Goal: Information Seeking & Learning: Learn about a topic

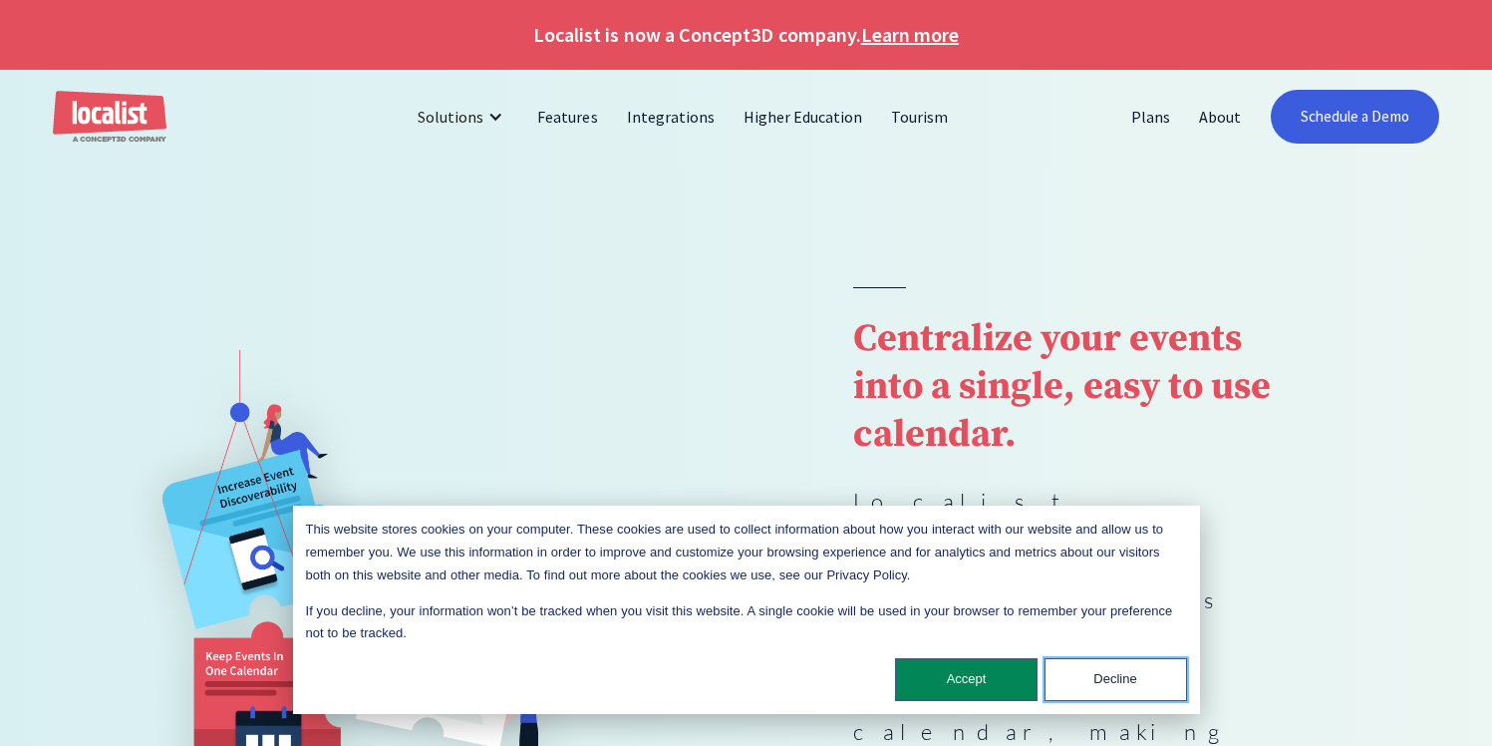
click at [1095, 687] on button "Decline" at bounding box center [1116, 679] width 143 height 43
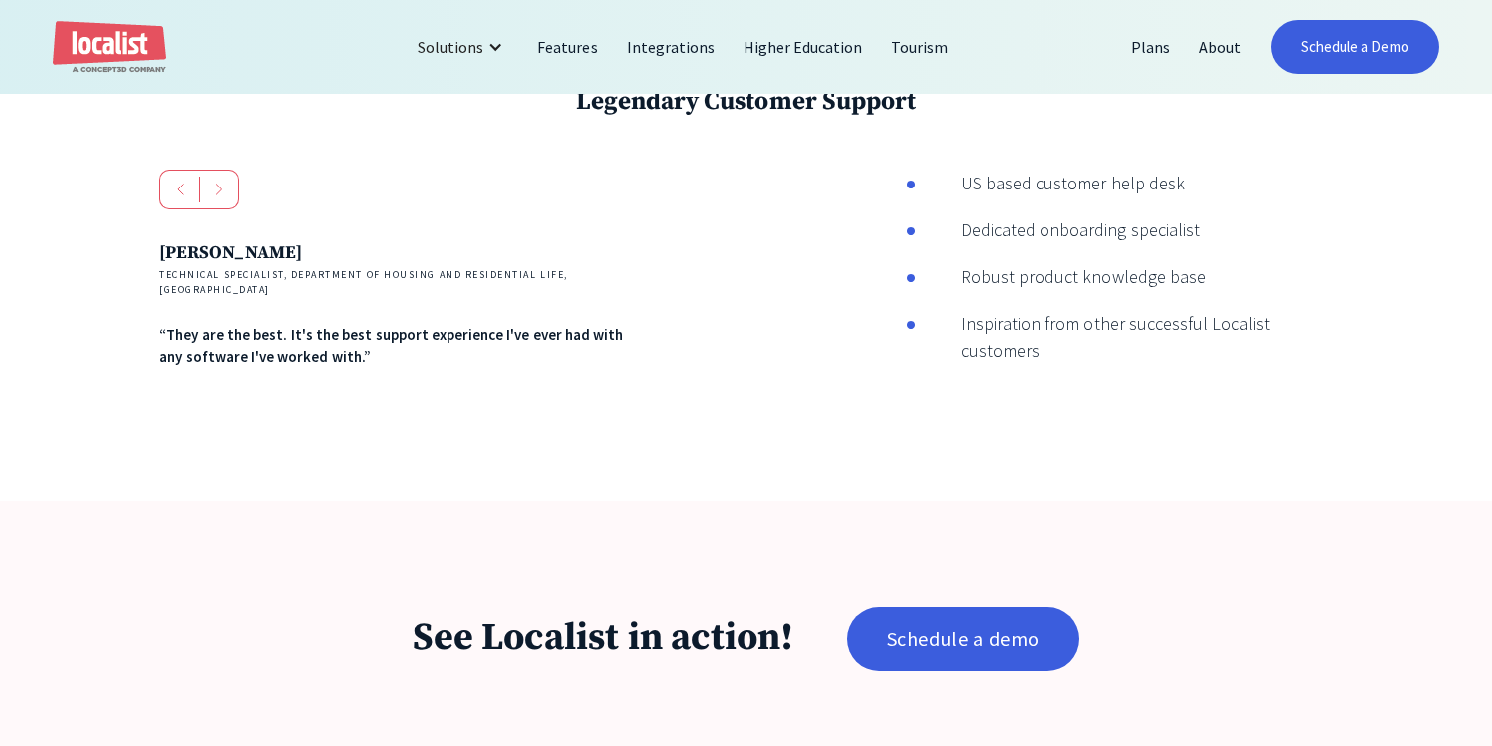
scroll to position [3065, 0]
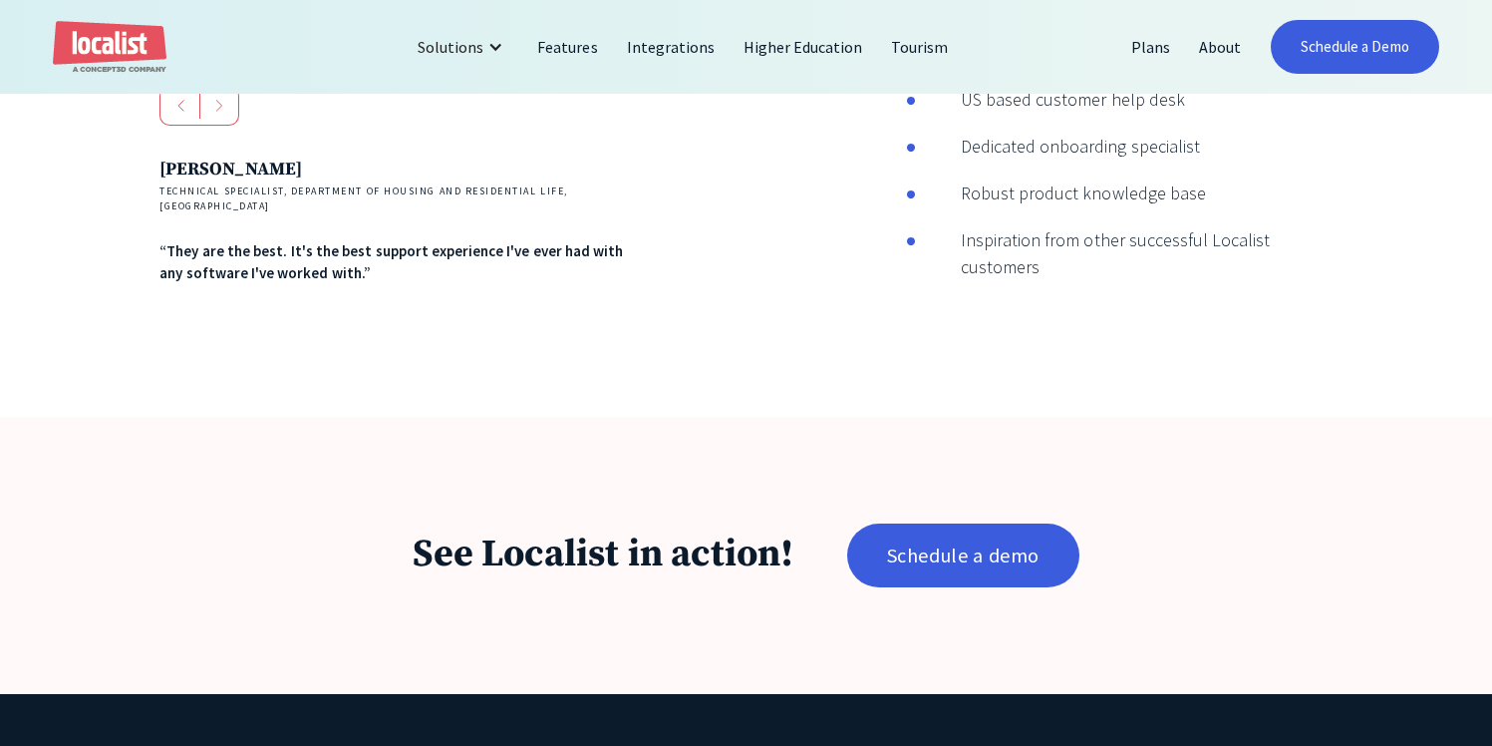
click at [756, 253] on div "Legendary Customer Support Andres Reid Technical Specialist, Department of Hous…" at bounding box center [746, 182] width 1492 height 468
click at [1148, 58] on link "Plans" at bounding box center [1151, 47] width 68 height 48
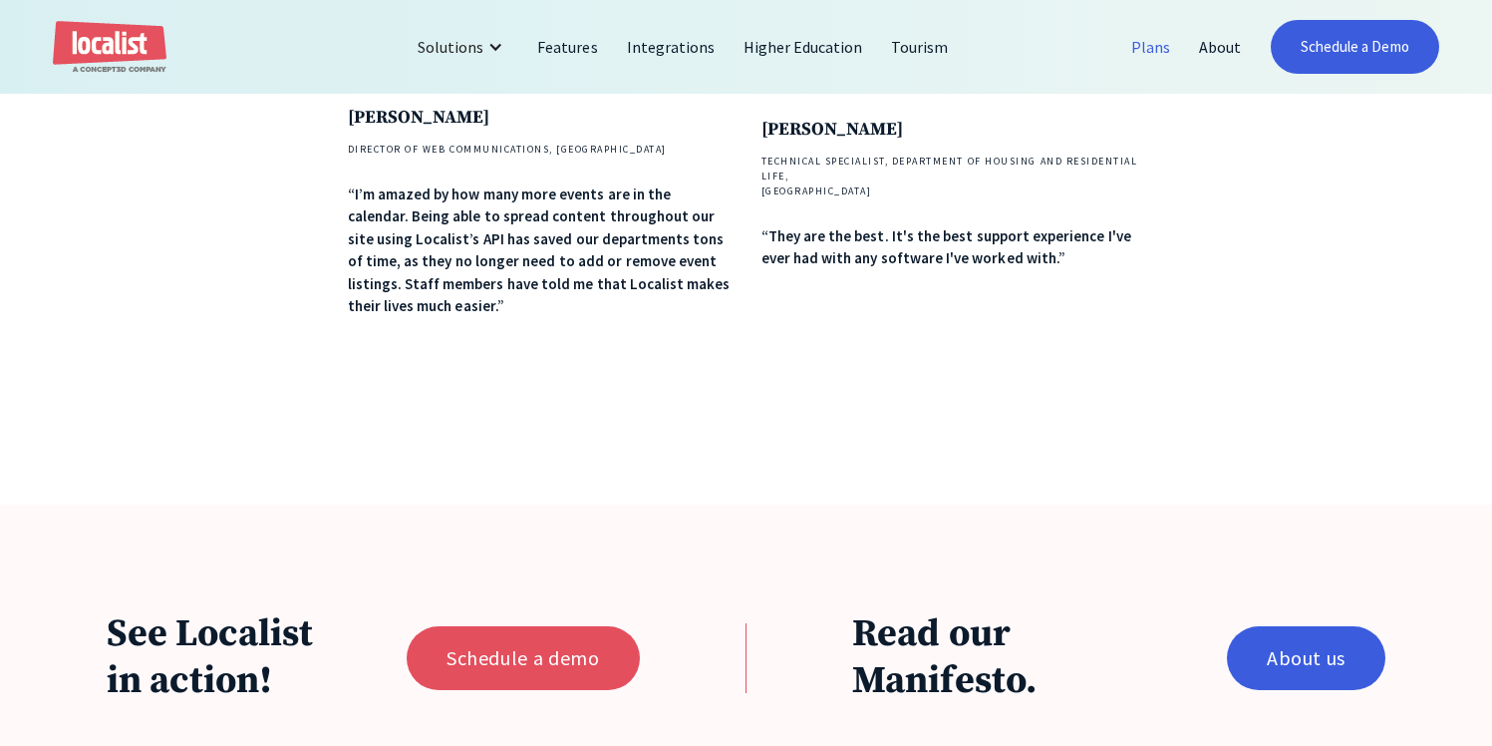
scroll to position [1444, 0]
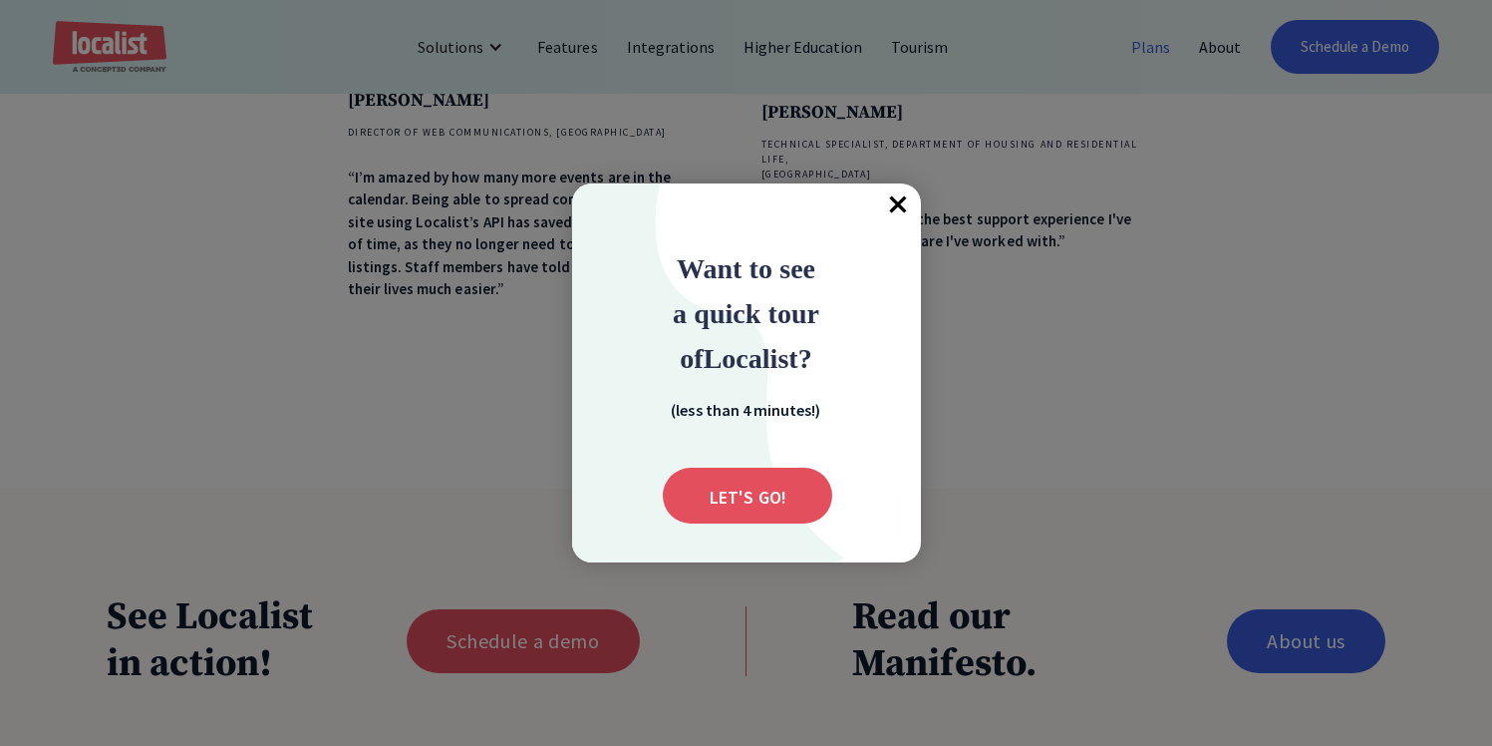
click at [893, 217] on span "×" at bounding box center [899, 205] width 44 height 44
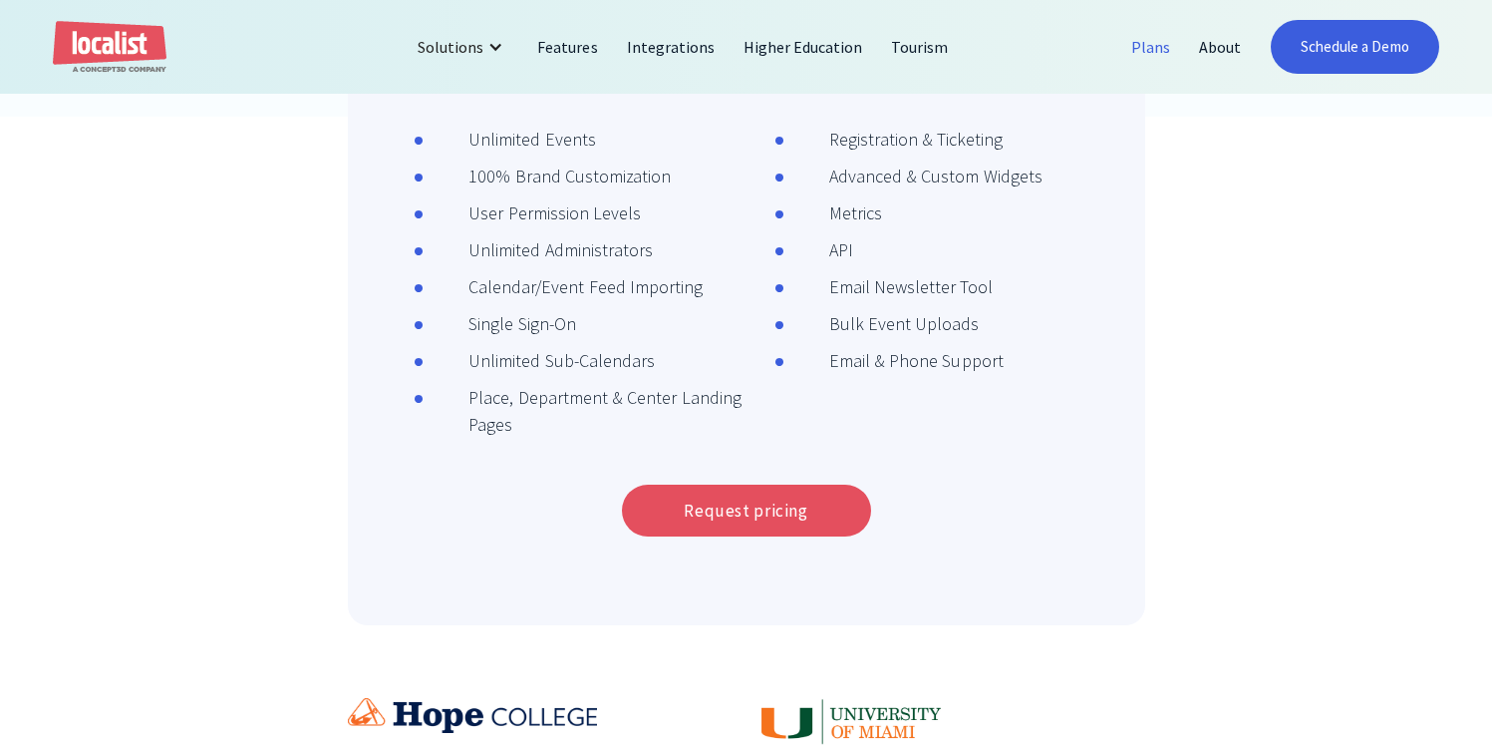
scroll to position [756, 0]
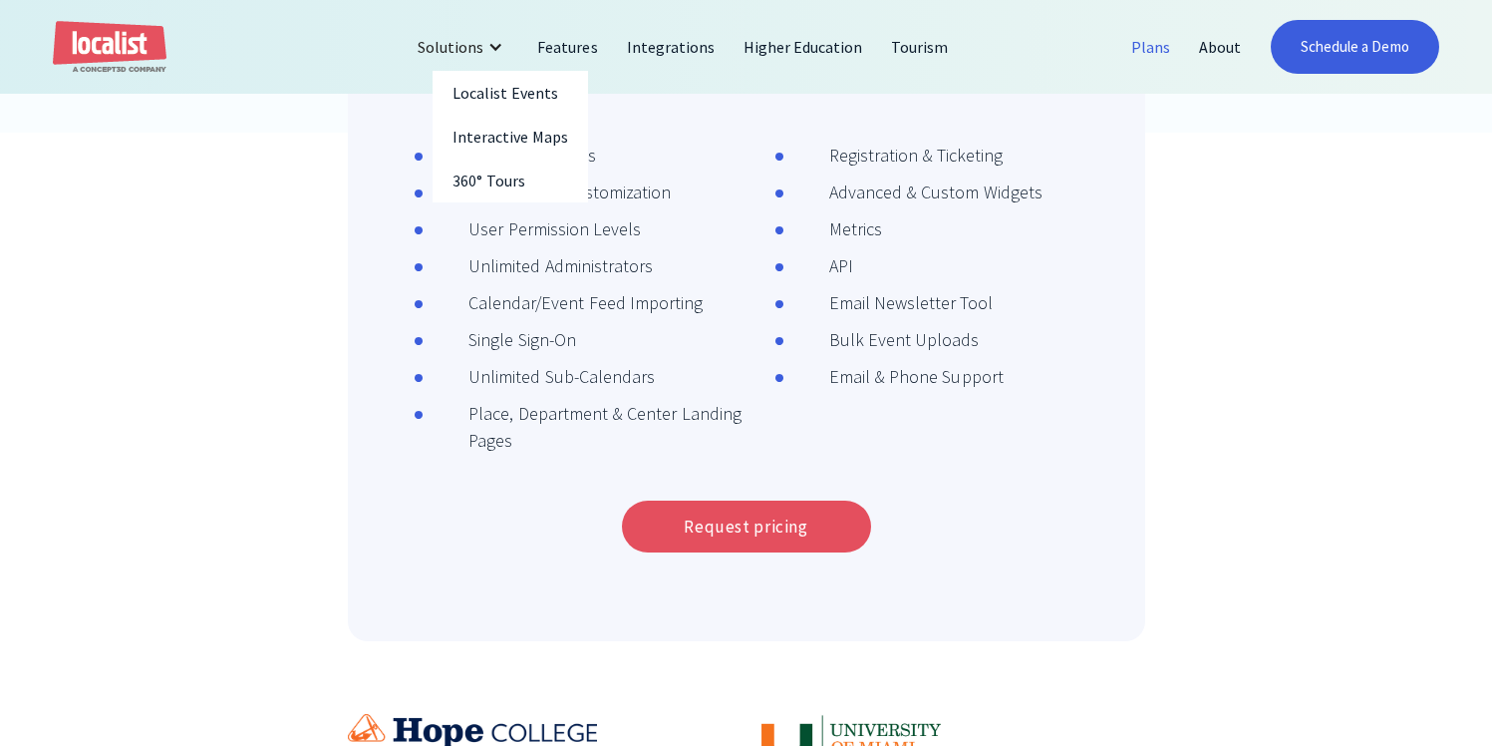
click at [489, 62] on div "Solutions" at bounding box center [463, 47] width 121 height 48
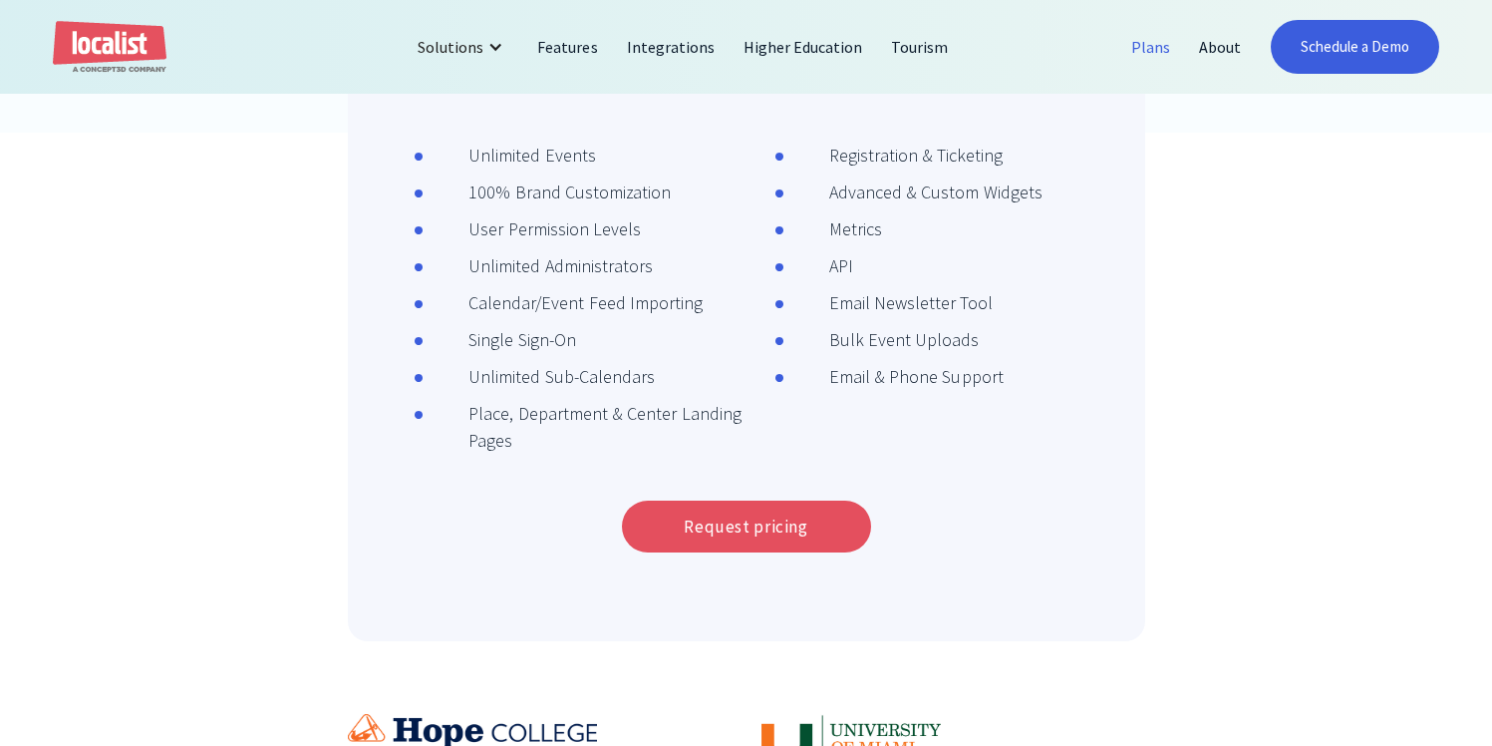
click at [483, 41] on div "Solutions" at bounding box center [451, 47] width 66 height 24
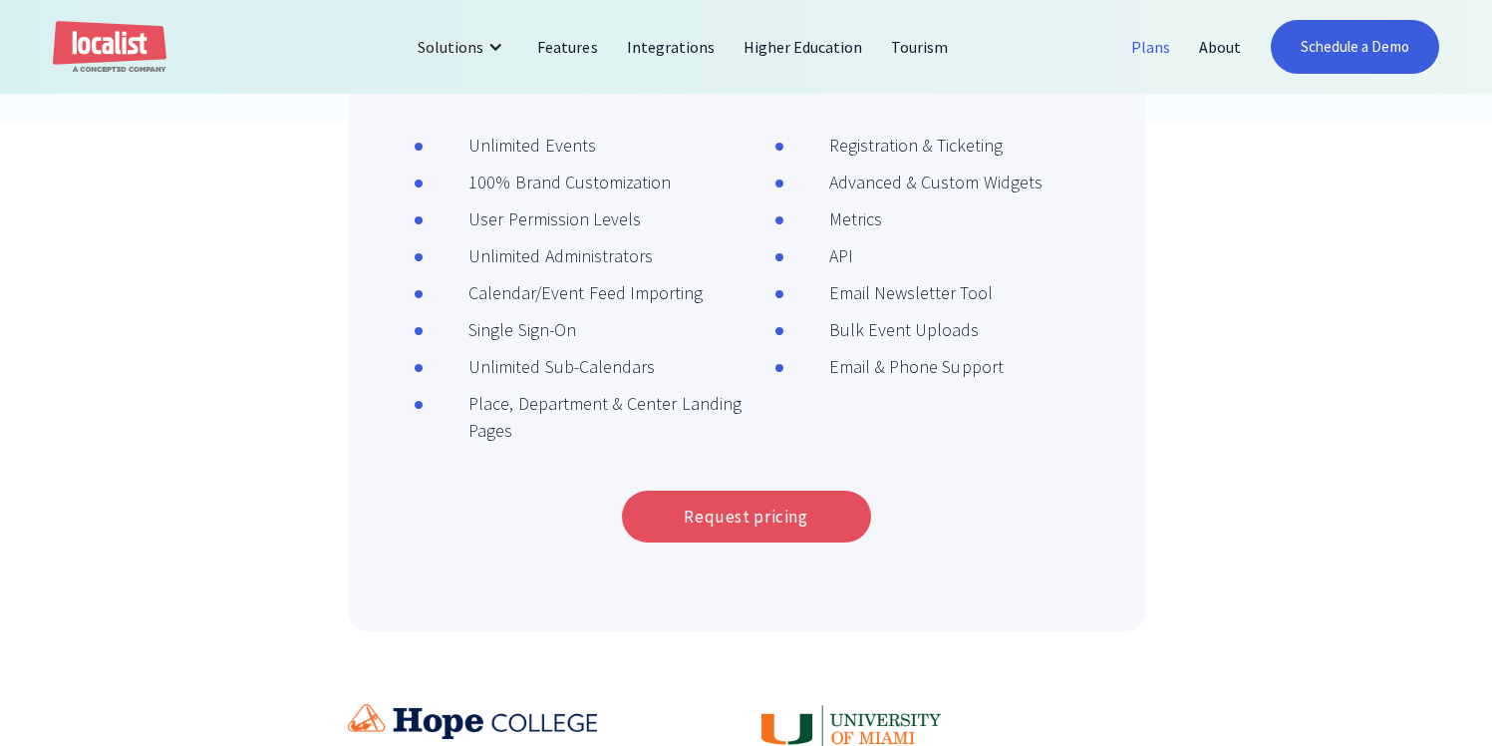
scroll to position [777, 0]
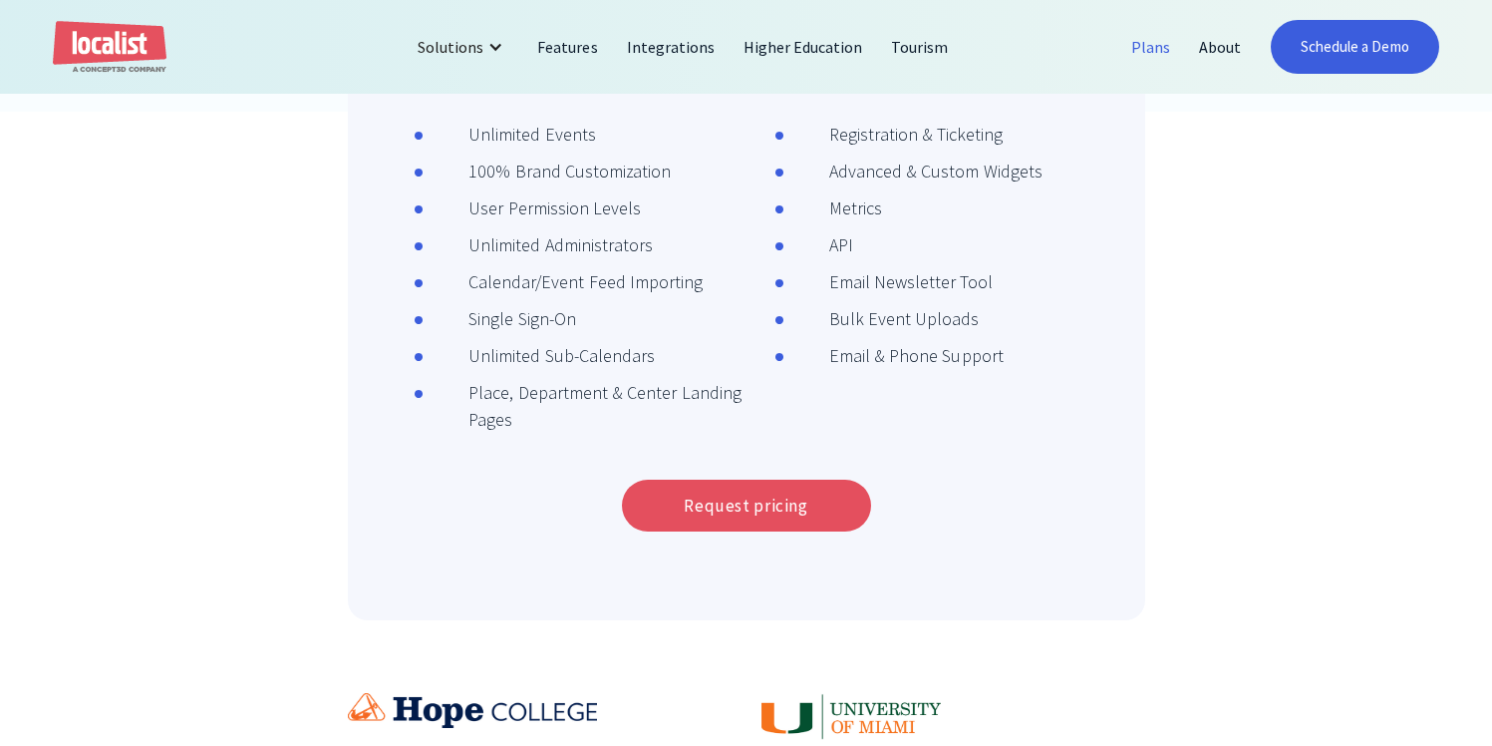
click at [303, 540] on div "Scalable for all Departments, Graduate Schools, Alumni Associations, Universiti…" at bounding box center [746, 306] width 1066 height 733
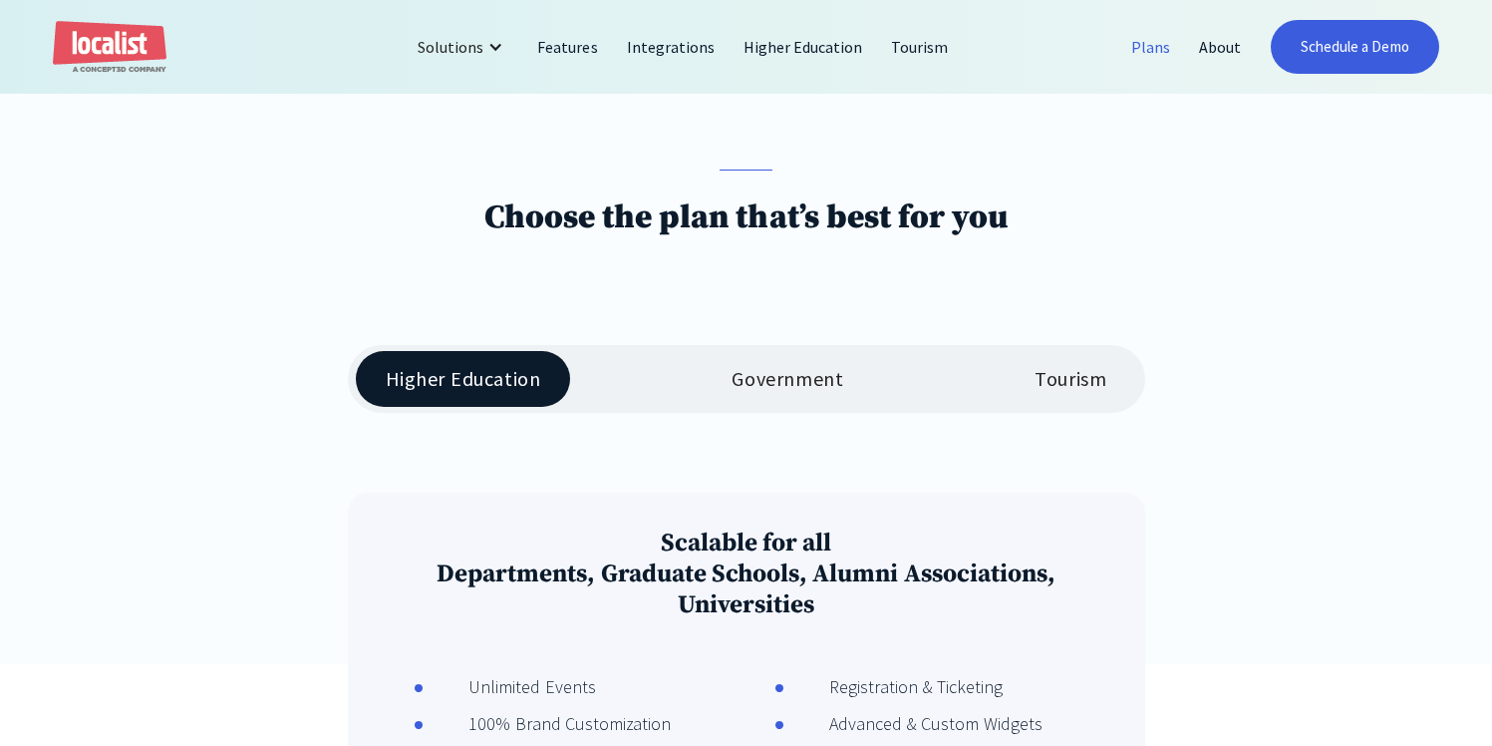
scroll to position [95, 0]
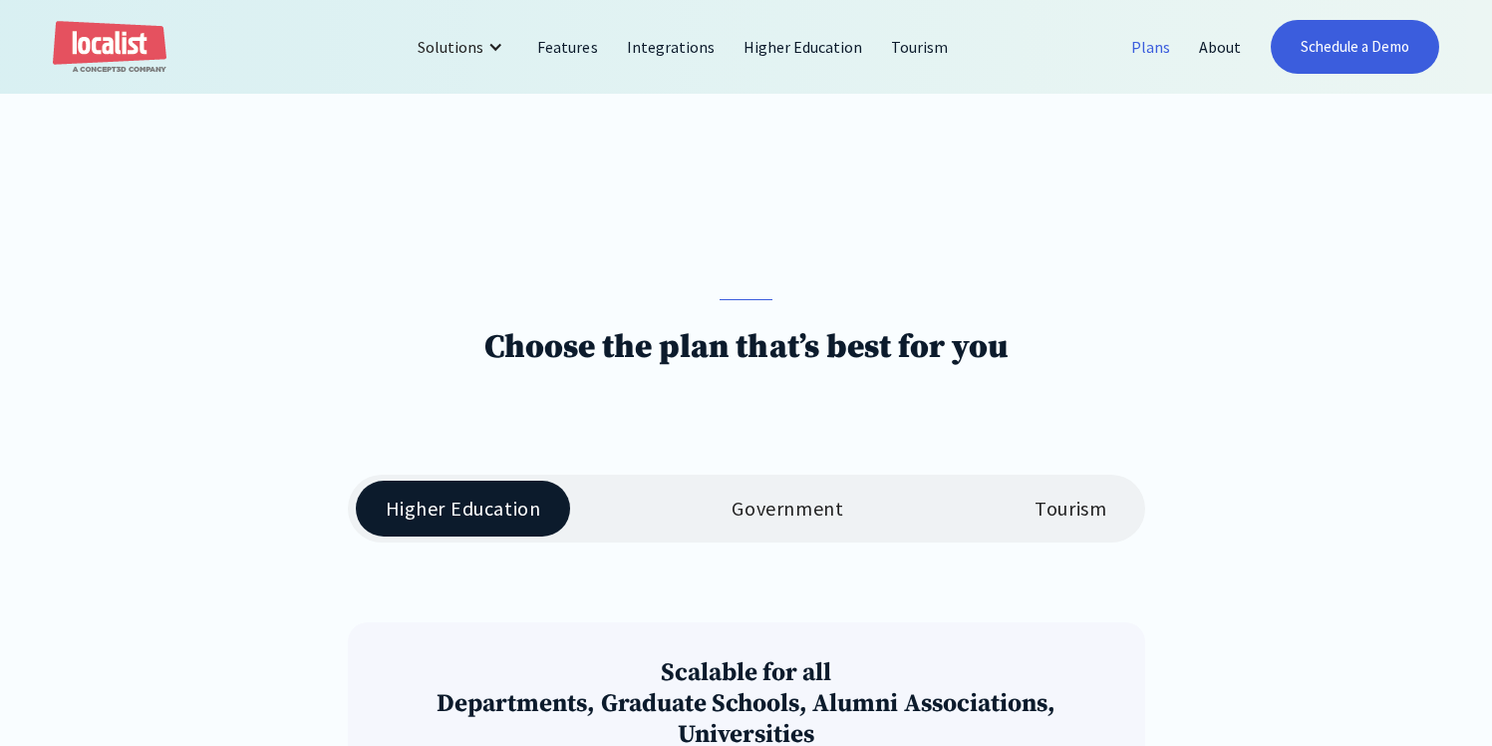
click at [1060, 514] on div "Tourism" at bounding box center [1071, 508] width 72 height 24
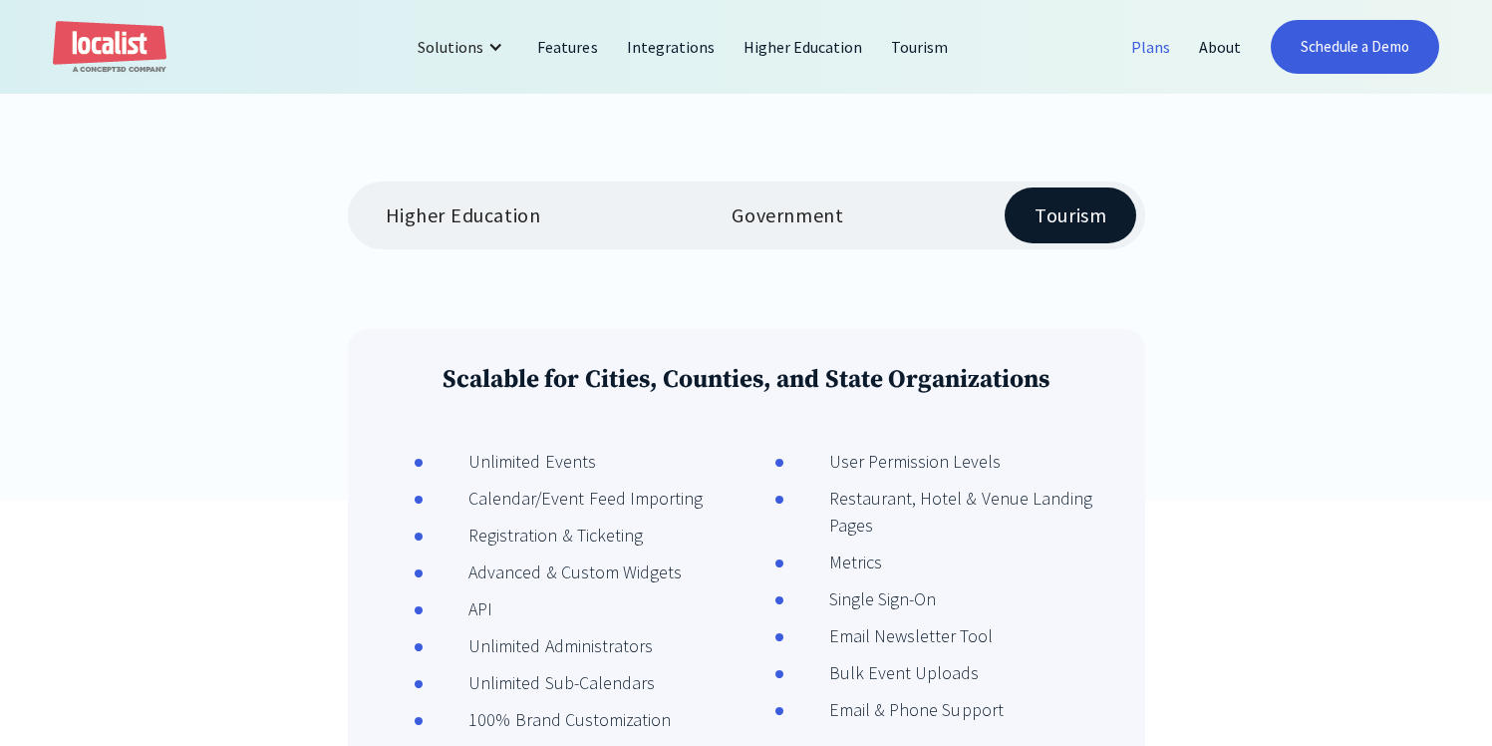
scroll to position [386, 0]
click at [781, 208] on div "Government" at bounding box center [788, 217] width 112 height 24
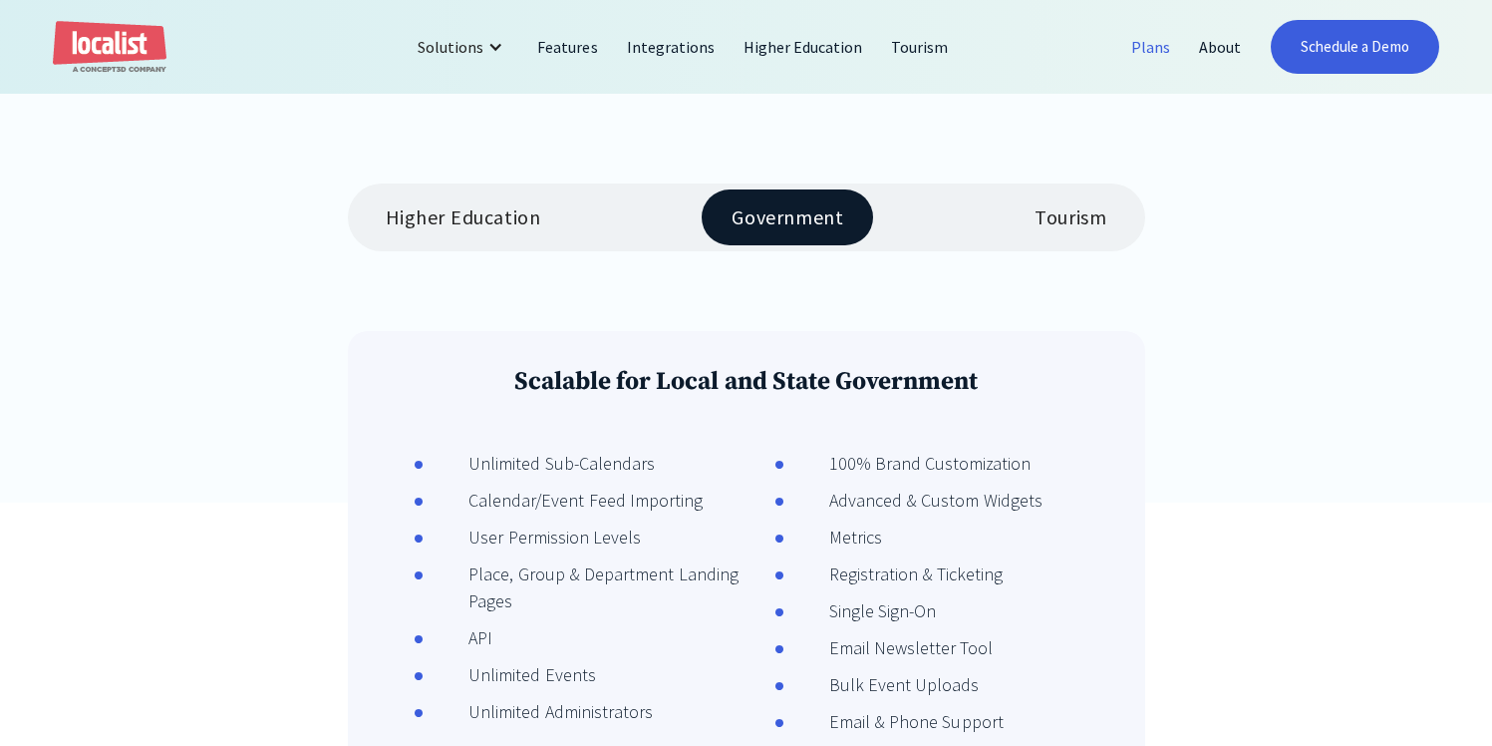
click at [519, 225] on div "Higher Education" at bounding box center [463, 217] width 155 height 24
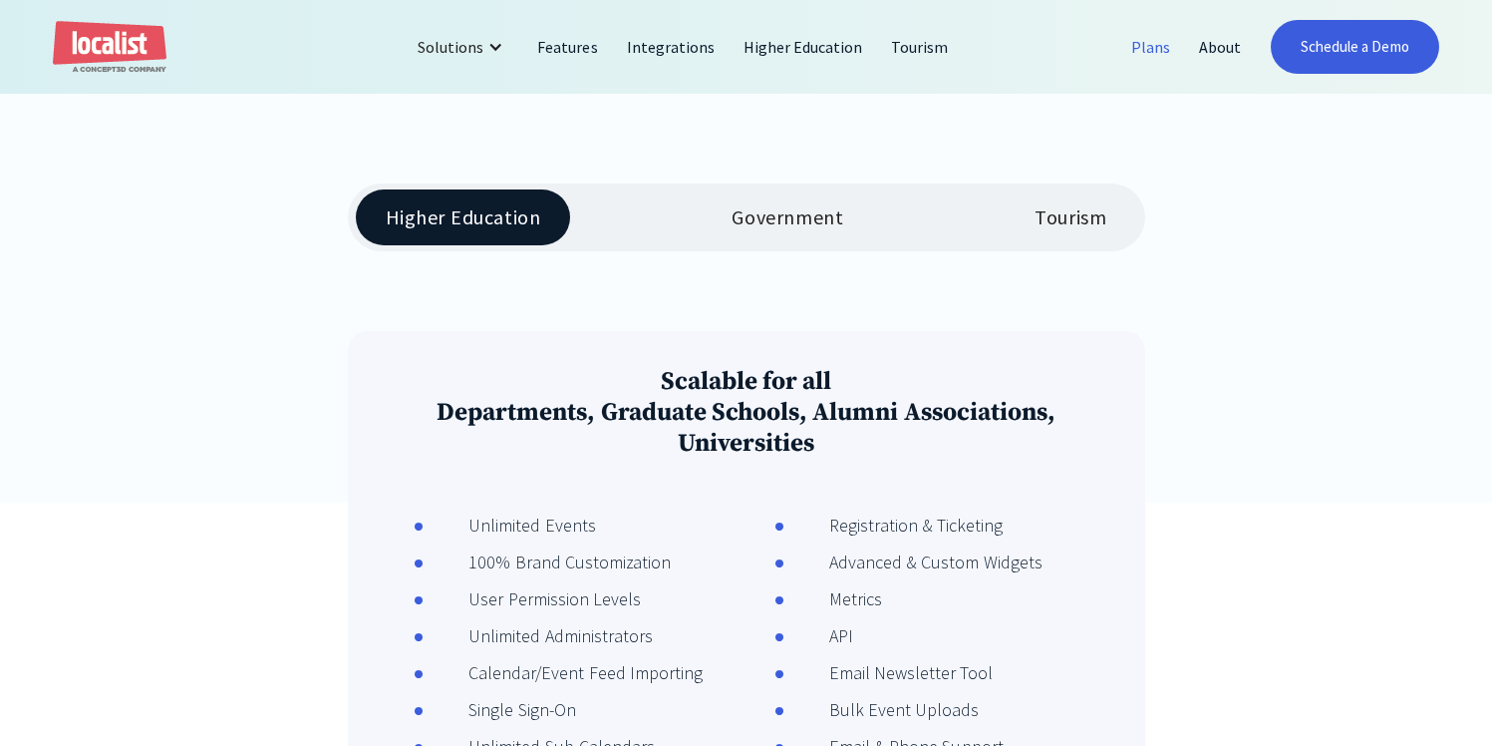
click at [1151, 44] on link "Plans" at bounding box center [1151, 47] width 68 height 48
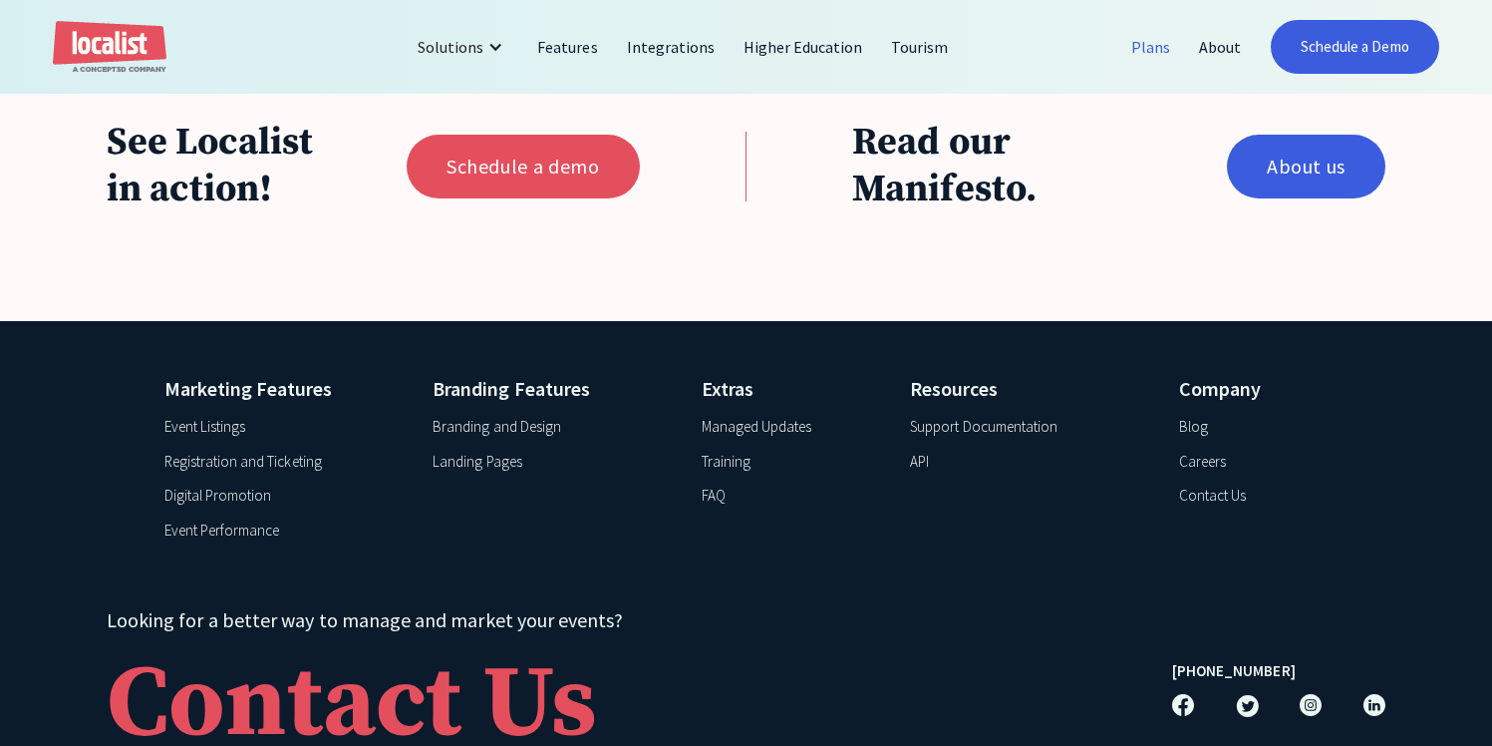
scroll to position [1921, 0]
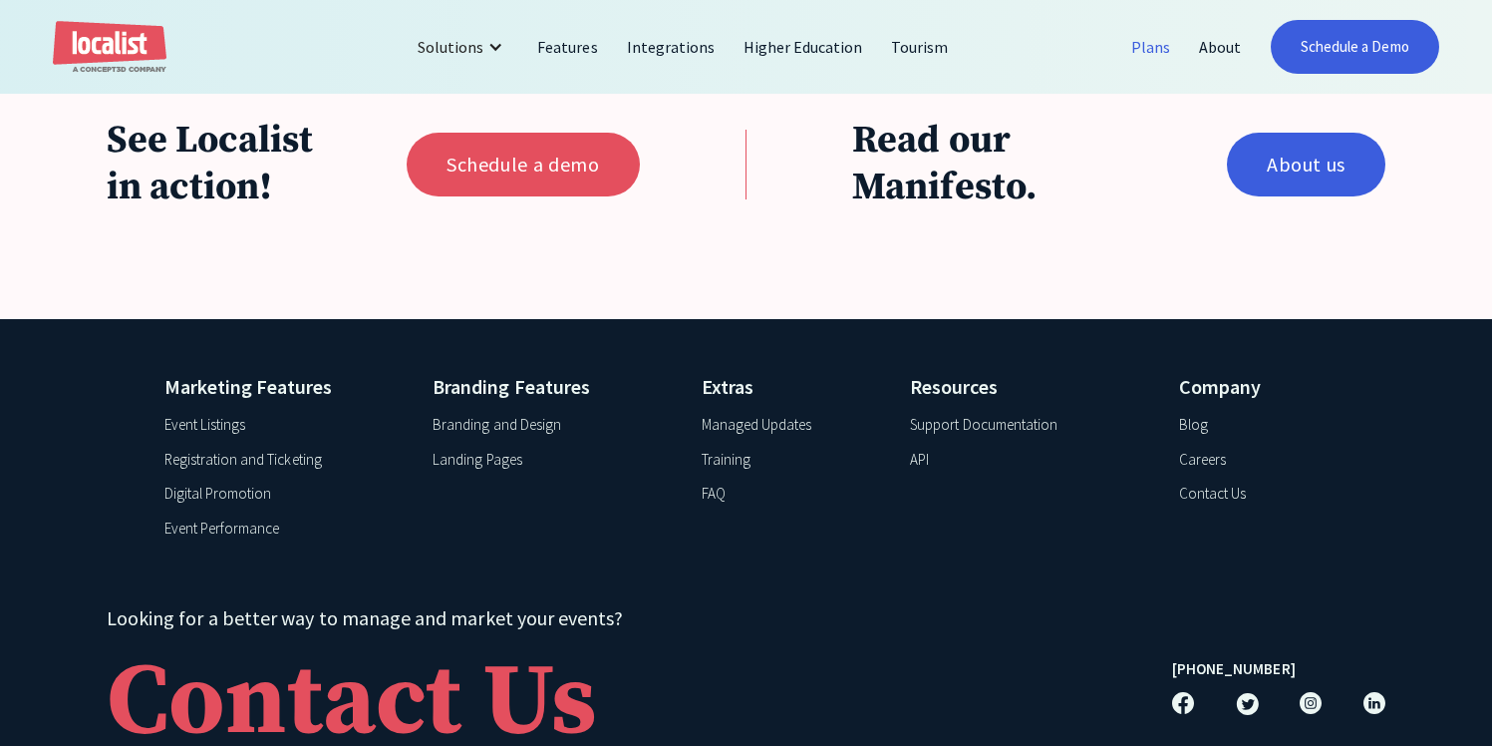
click at [201, 437] on div "Event Listings" at bounding box center [204, 425] width 81 height 23
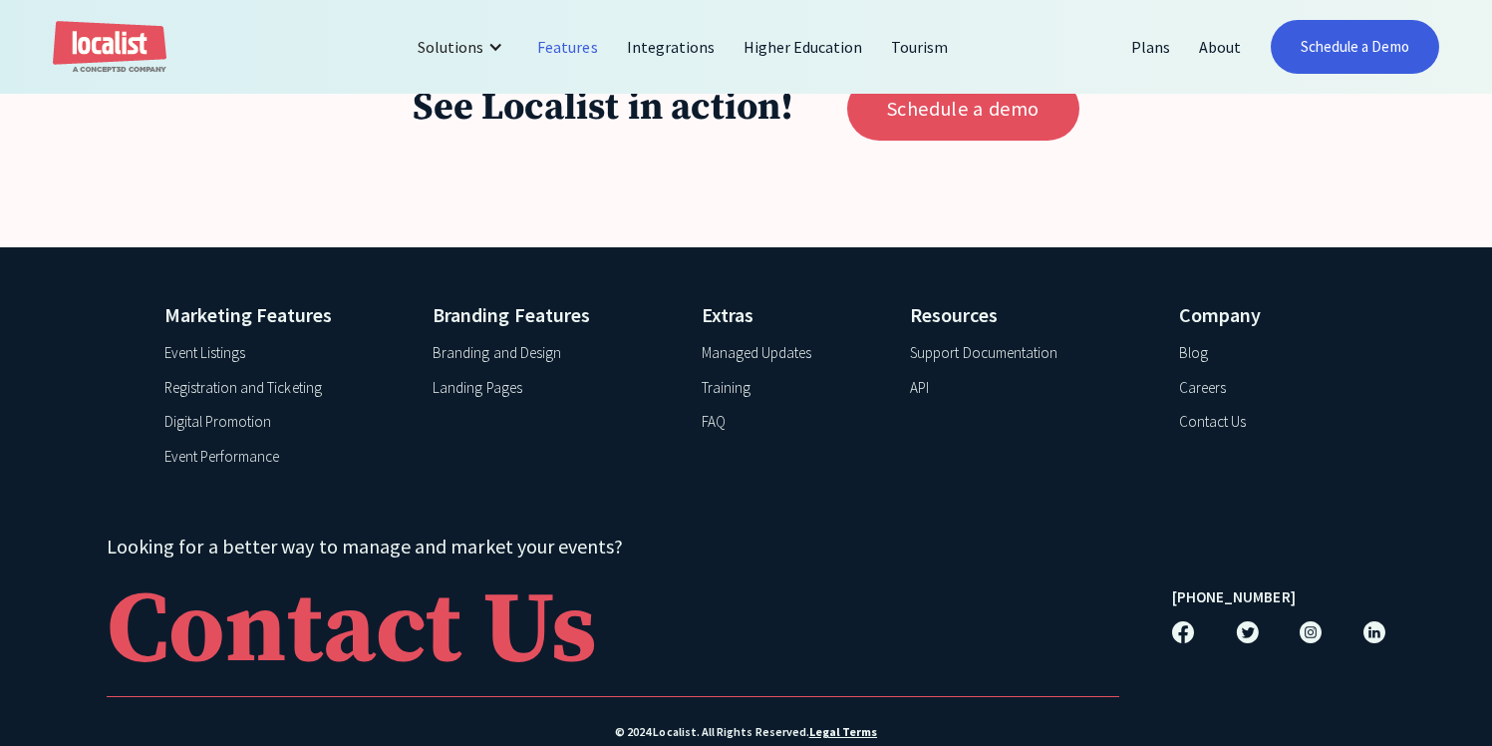
scroll to position [7939, 0]
